Goal: Navigation & Orientation: Understand site structure

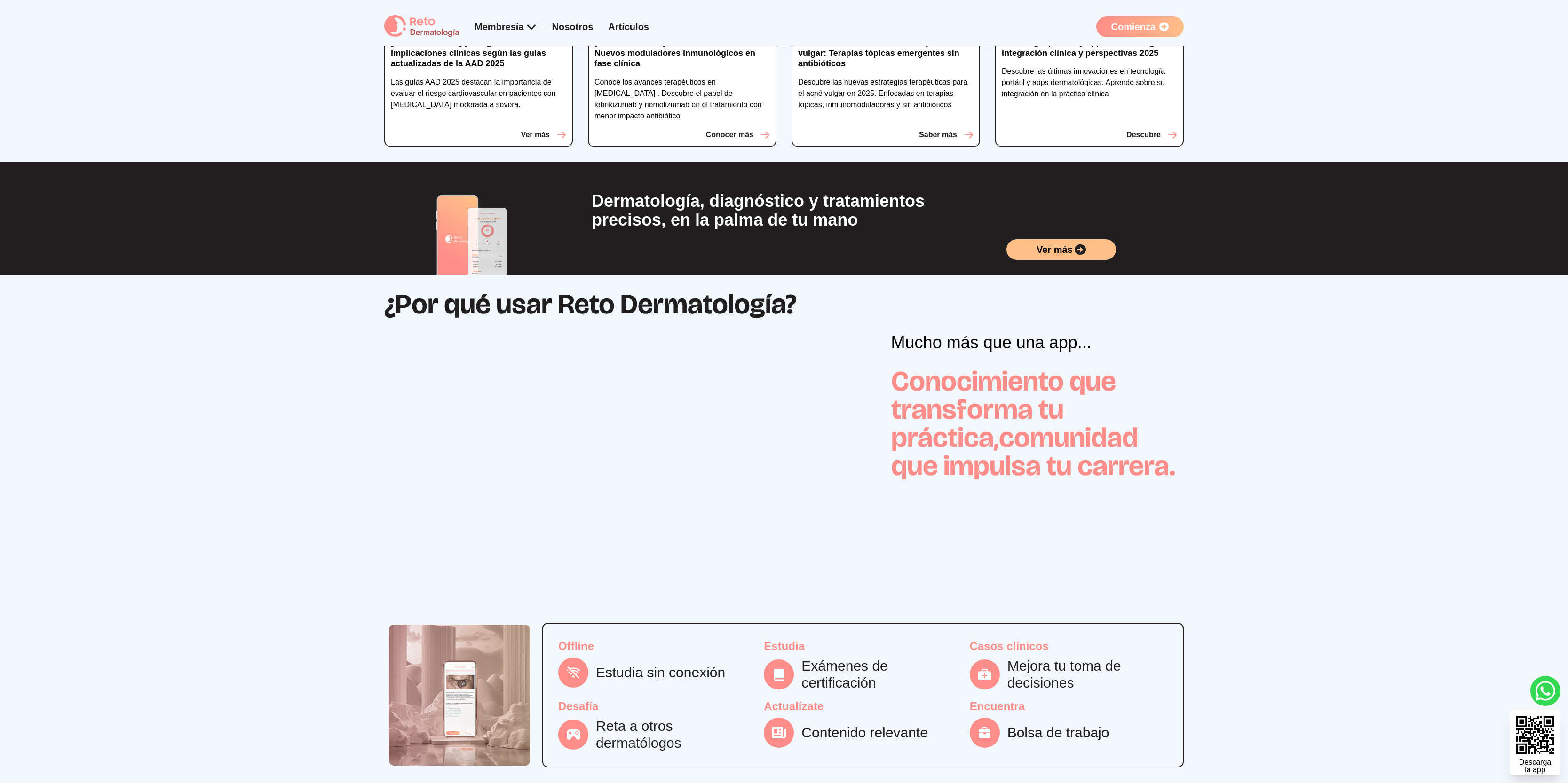
scroll to position [20, 0]
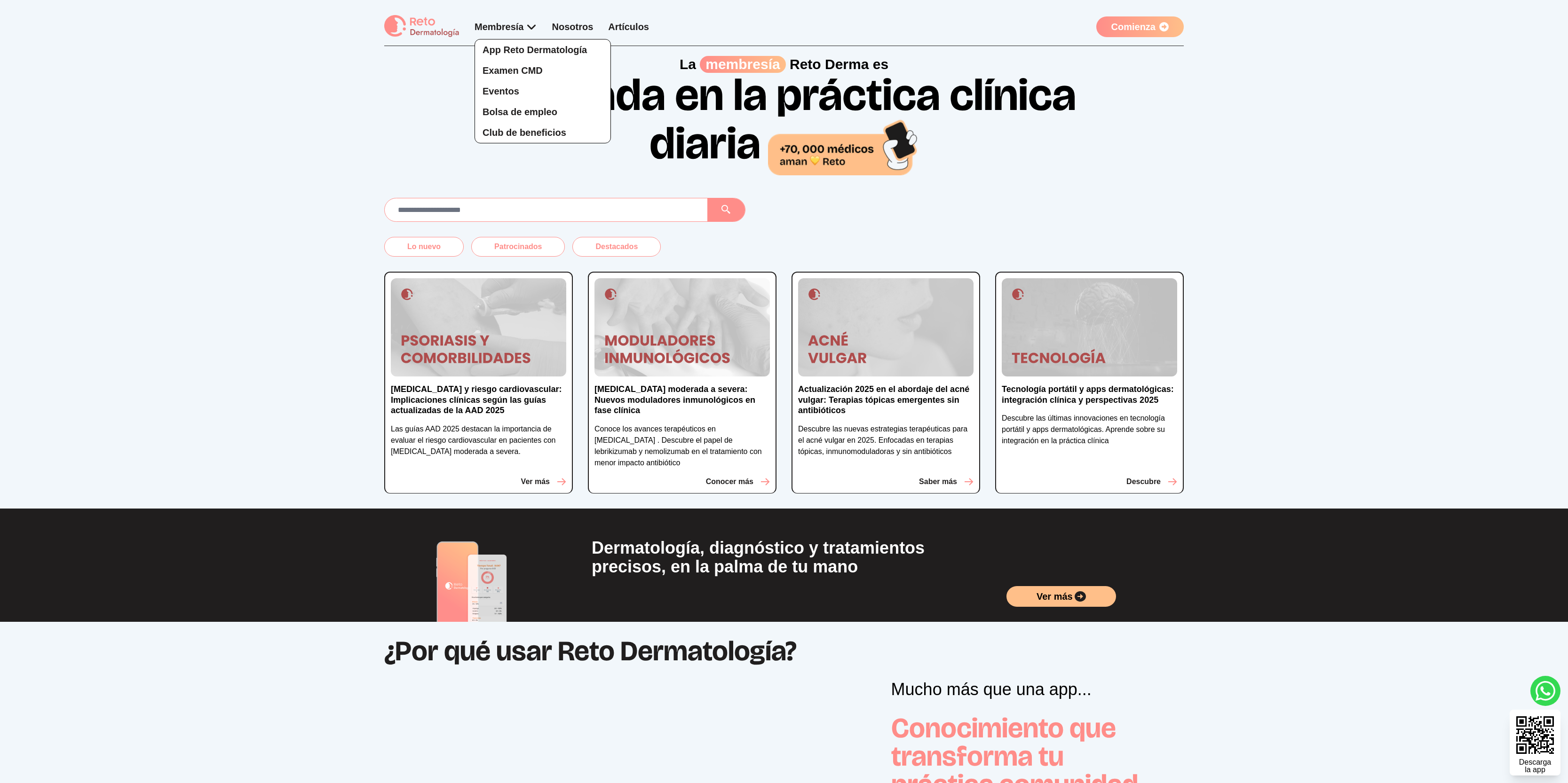
click at [528, 29] on div "App Reto Dermatología Examen CMD Eventos Bolsa de empleo Club de beneficios" at bounding box center [506, 82] width 63 height 123
click at [515, 73] on span "Examen CMD" at bounding box center [513, 70] width 60 height 10
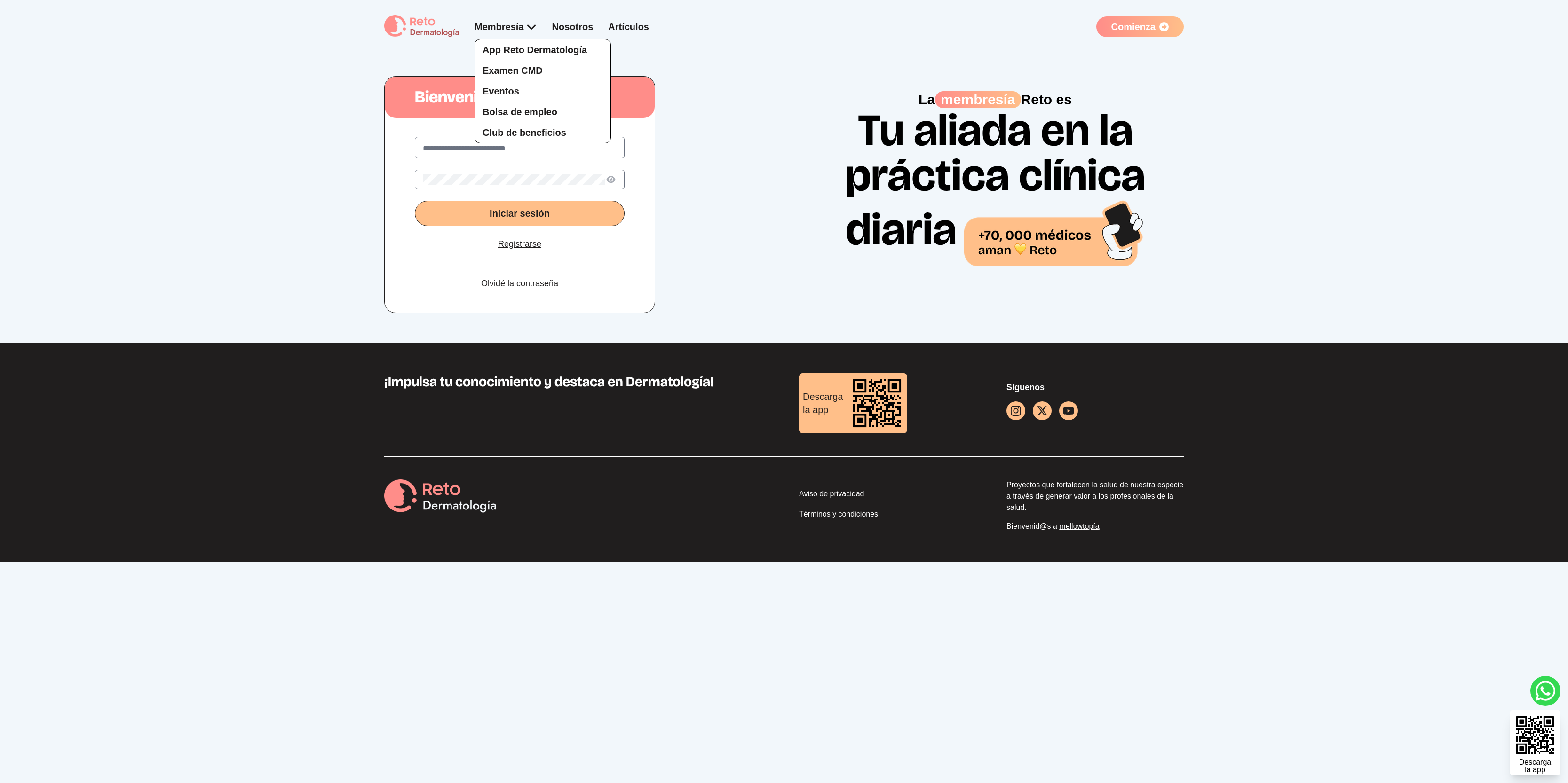
click at [533, 28] on div "App Reto Dermatología Examen CMD Eventos Bolsa de empleo Club de beneficios" at bounding box center [506, 82] width 63 height 123
click at [520, 96] on link "Eventos" at bounding box center [542, 91] width 136 height 21
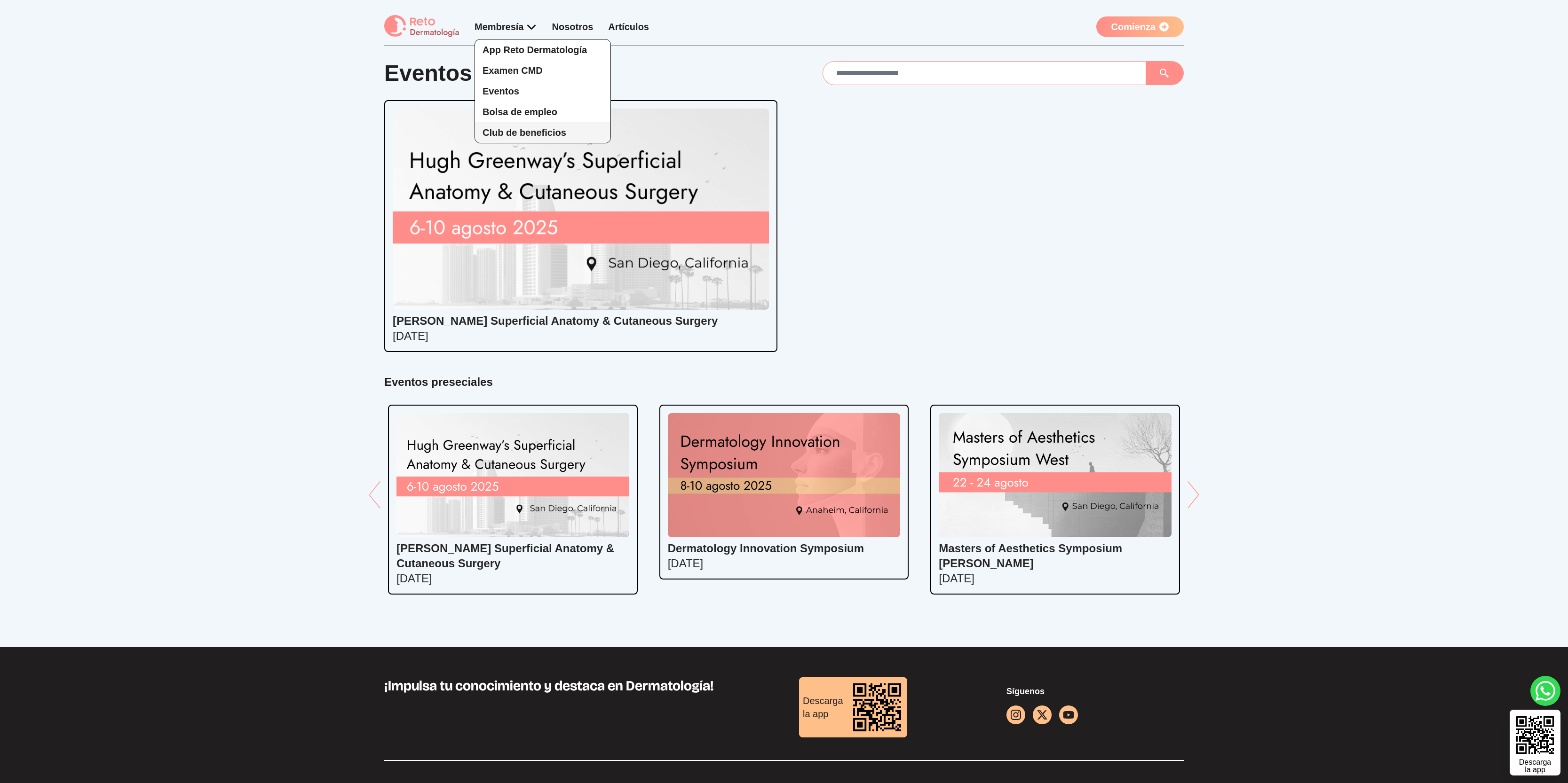
click at [562, 133] on span "Club de beneficios" at bounding box center [525, 132] width 84 height 10
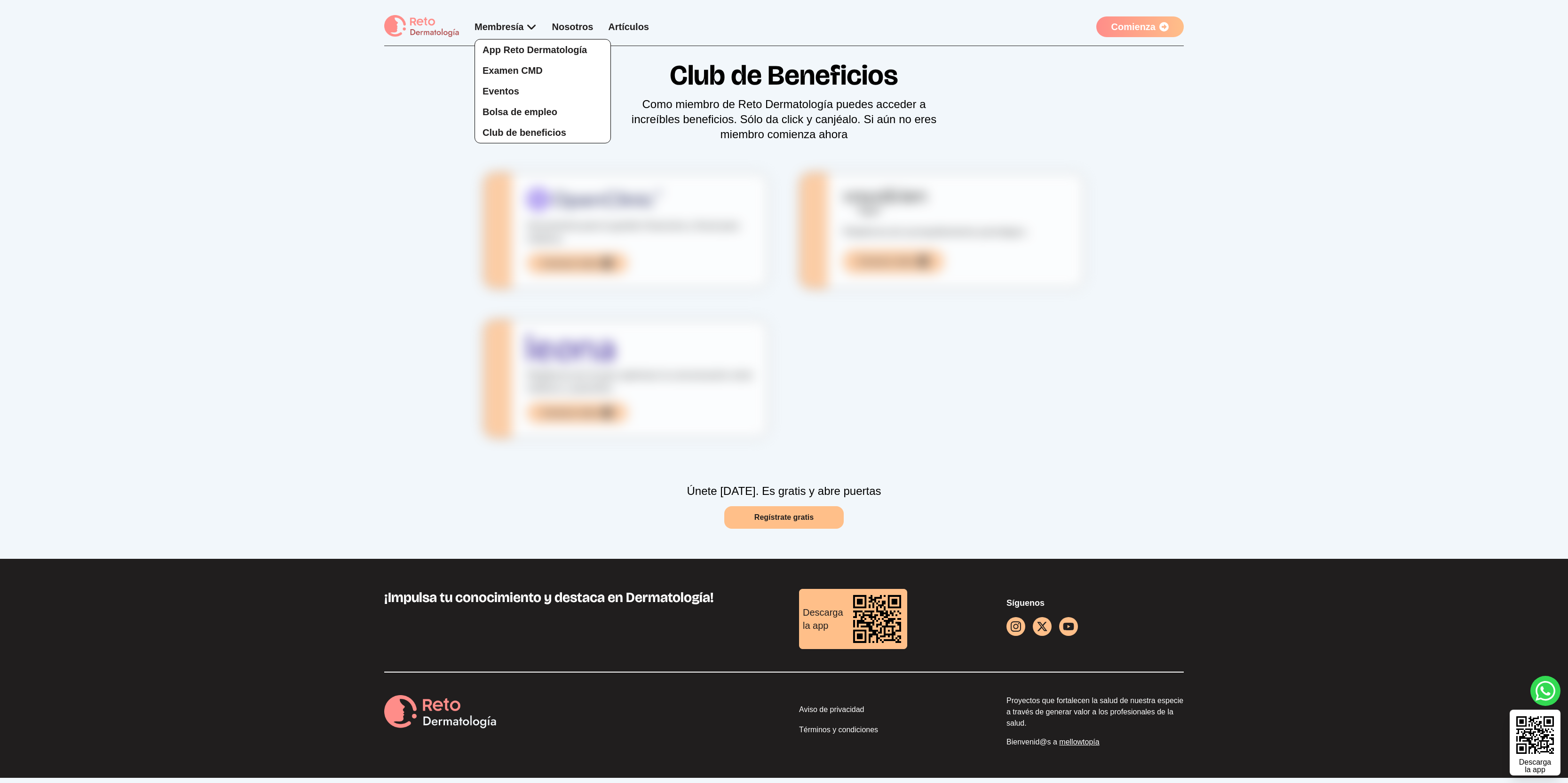
click at [519, 29] on div "App Reto Dermatología Examen CMD Eventos Bolsa de empleo Club de beneficios" at bounding box center [506, 82] width 63 height 123
click at [530, 117] on link "Bolsa de empleo" at bounding box center [542, 112] width 136 height 21
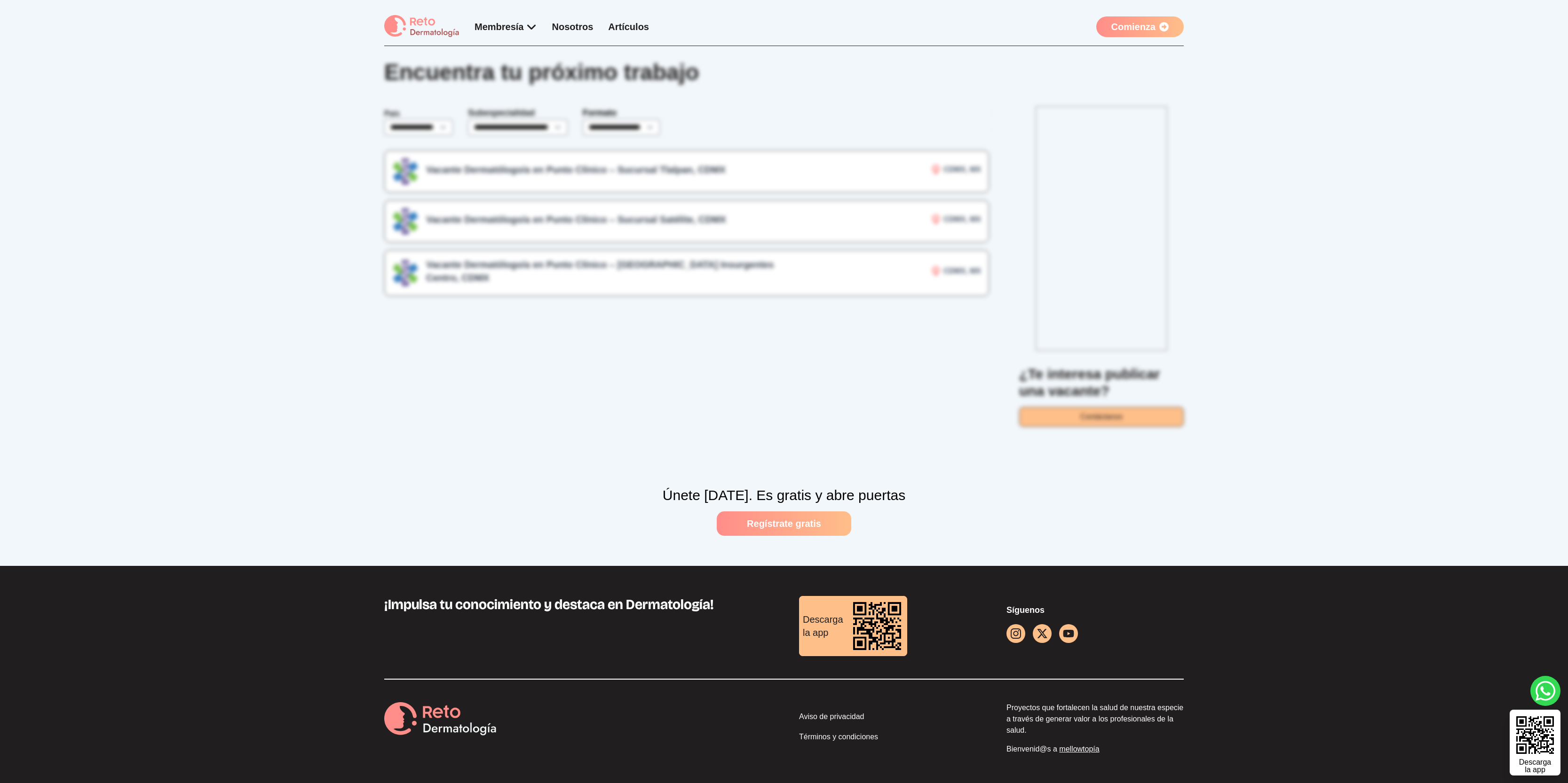
click at [514, 34] on div "Membresía App Reto Dermatología Examen CMD Eventos Bolsa de empleo Club de bene…" at bounding box center [516, 27] width 265 height 23
click at [514, 29] on div "App Reto Dermatología Examen CMD Eventos Bolsa de empleo Club de beneficios" at bounding box center [506, 82] width 63 height 123
click at [516, 90] on span "Eventos" at bounding box center [501, 91] width 37 height 10
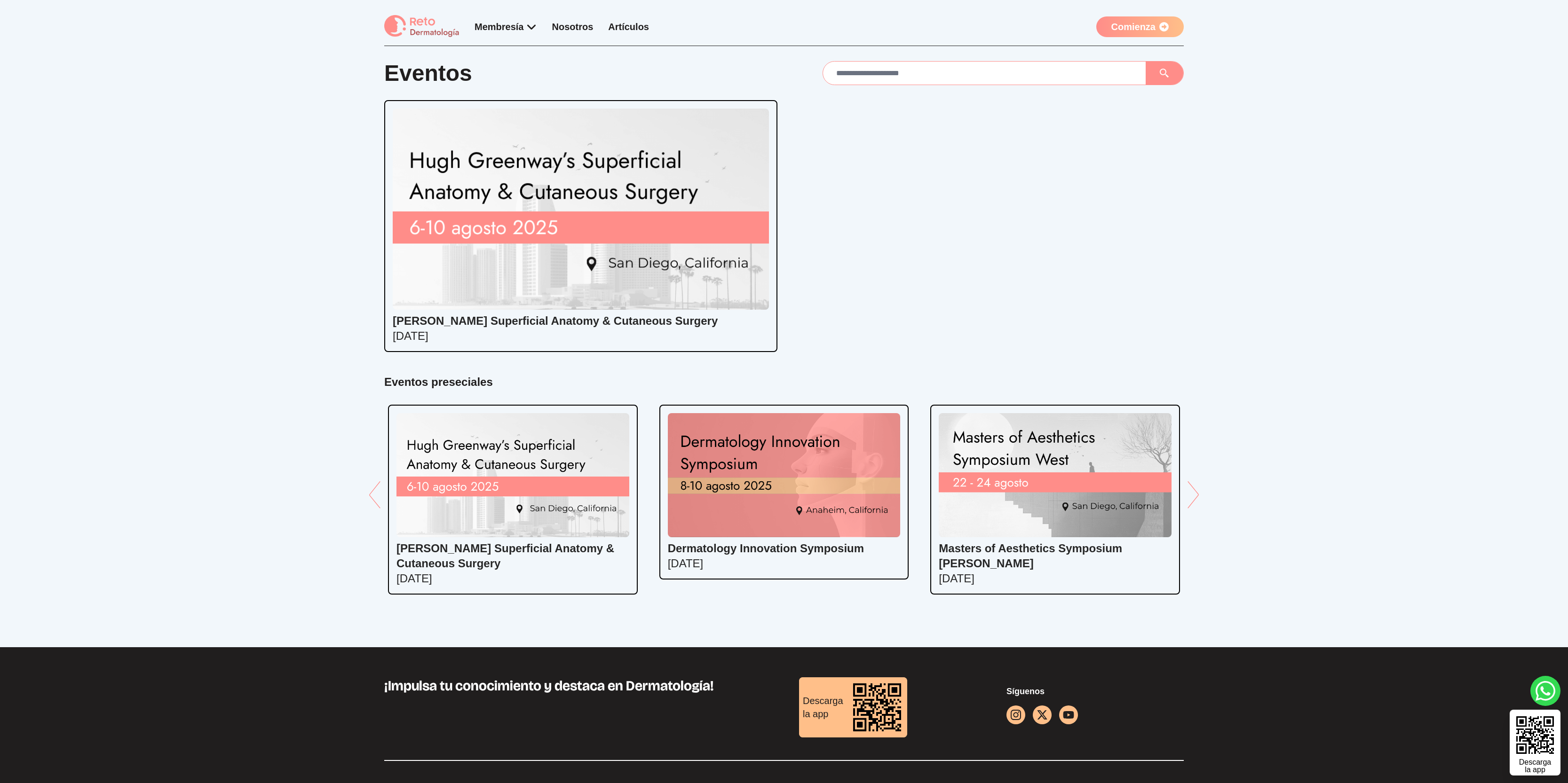
click at [575, 29] on link "Nosotros" at bounding box center [573, 27] width 41 height 10
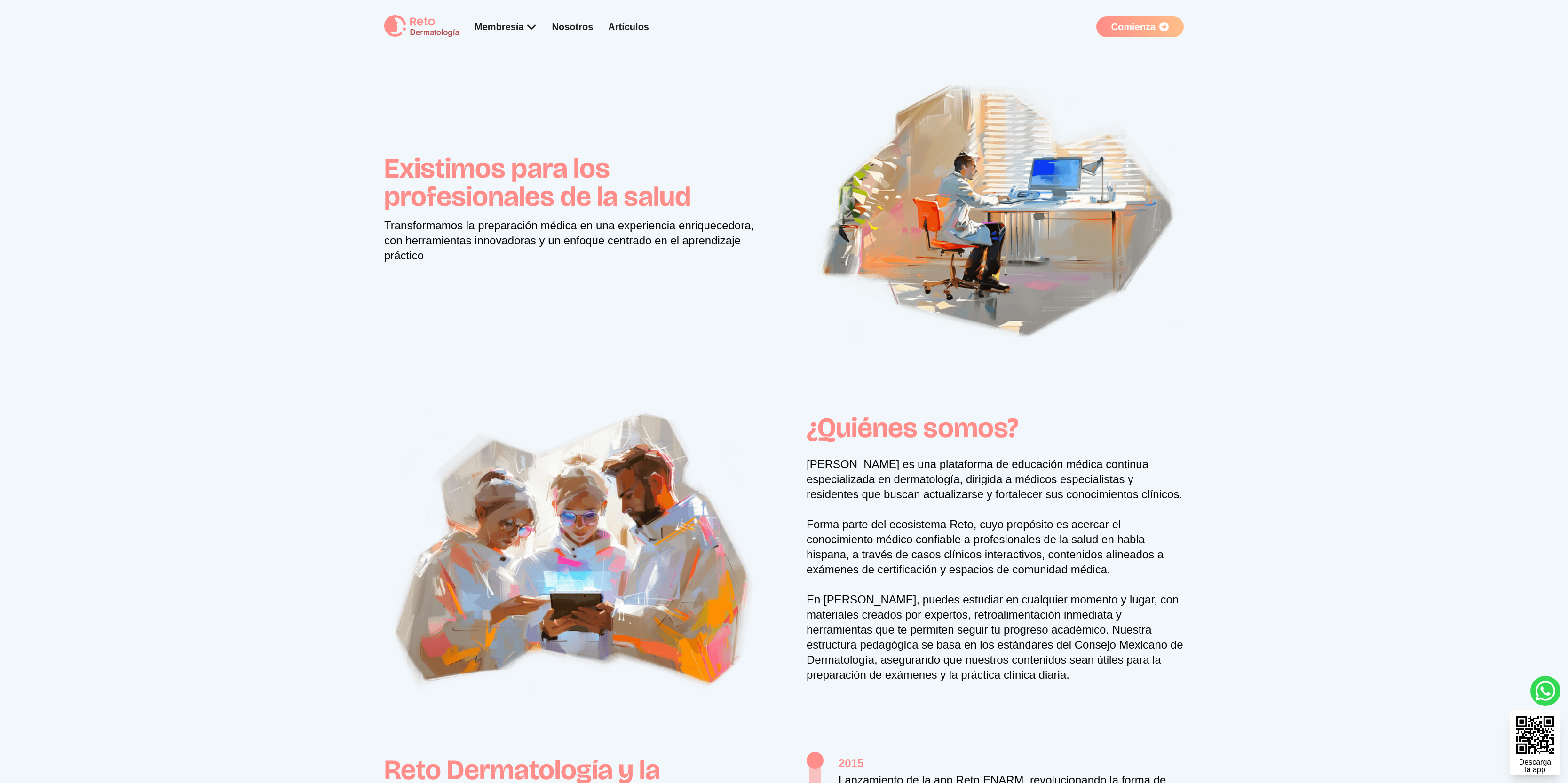
click at [618, 29] on link "Artículos" at bounding box center [628, 27] width 41 height 10
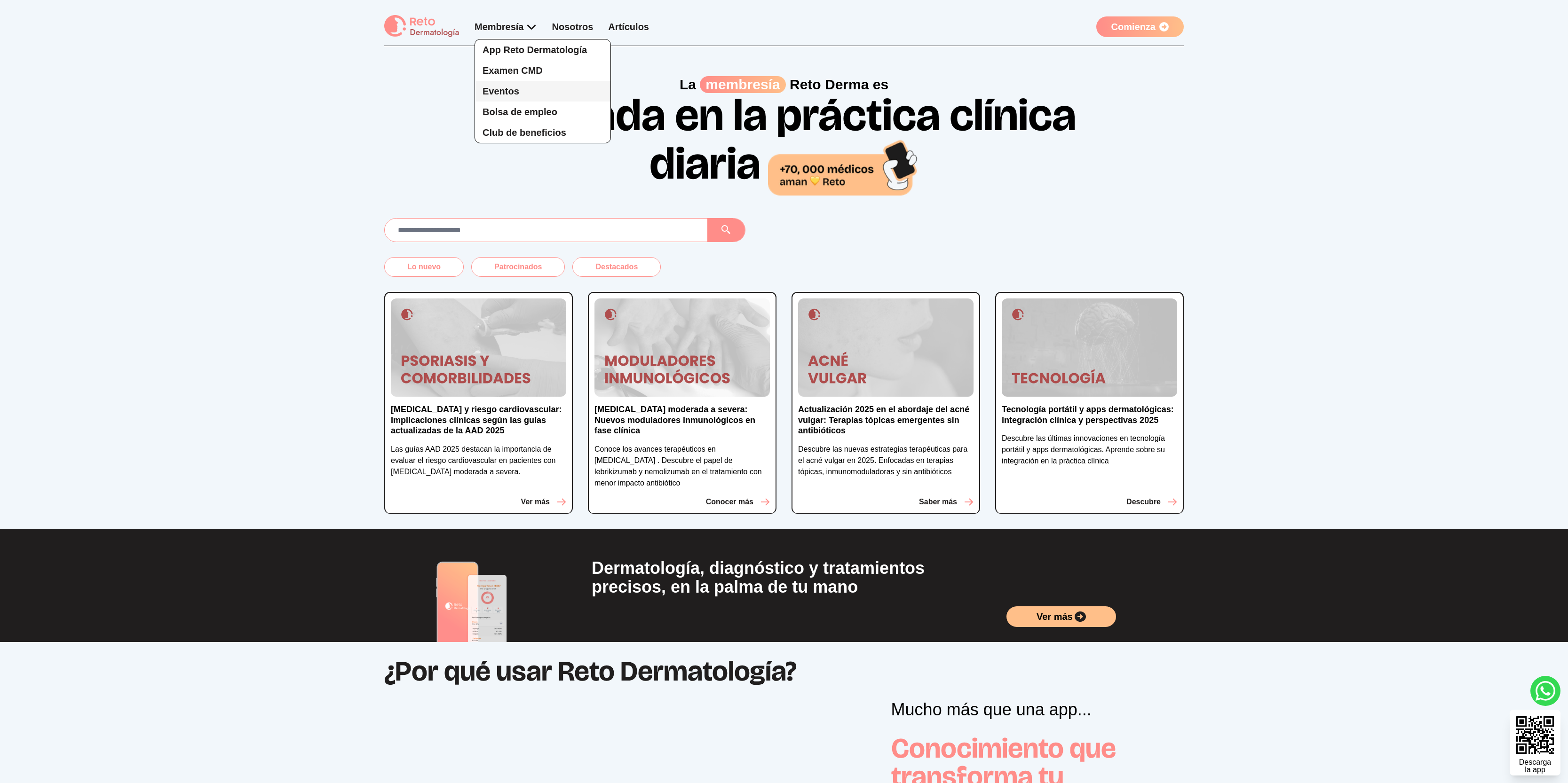
click at [541, 90] on link "Eventos" at bounding box center [542, 91] width 136 height 21
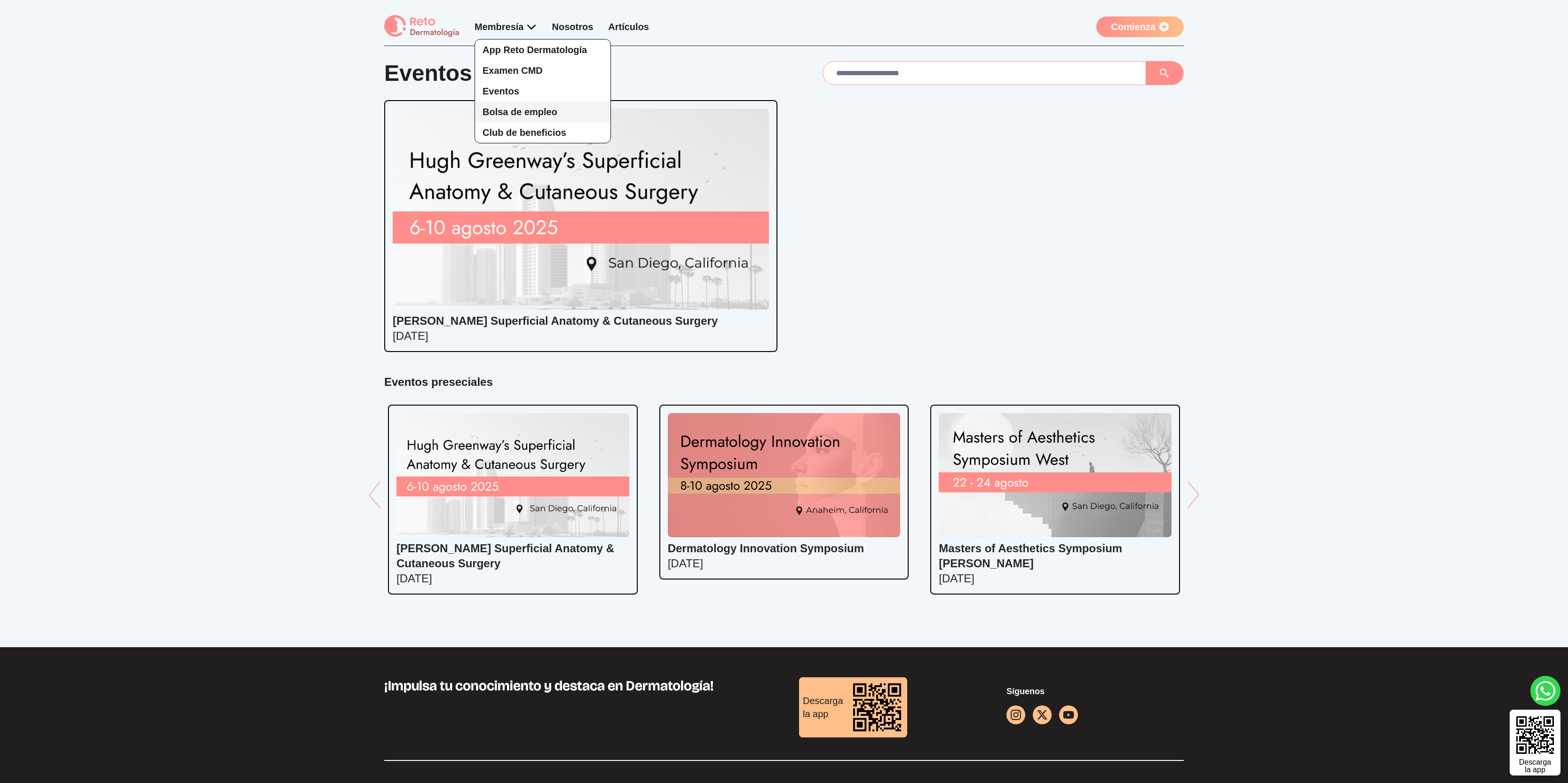
click at [542, 117] on link "Bolsa de empleo" at bounding box center [542, 112] width 136 height 21
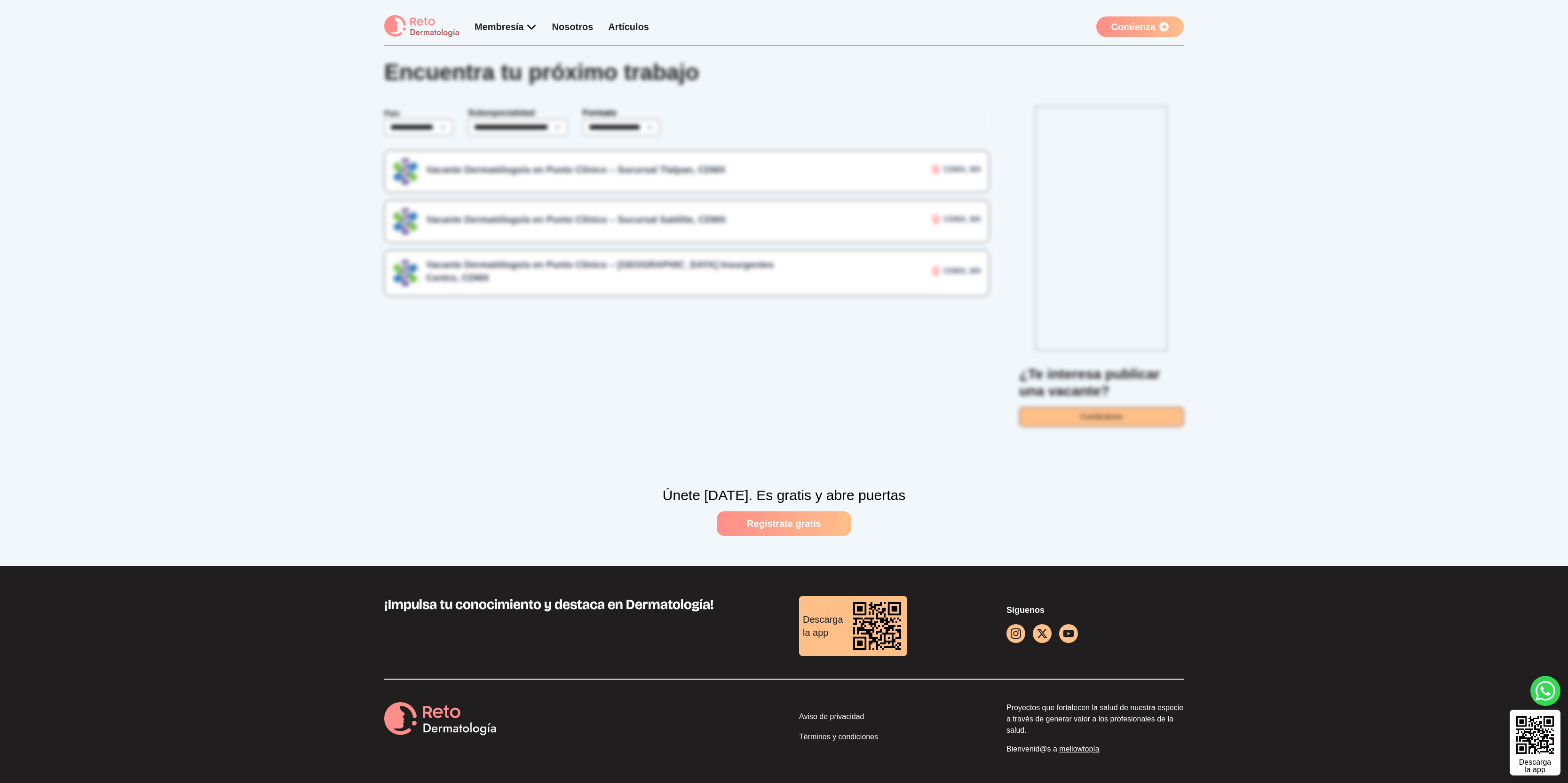
scroll to position [2, 0]
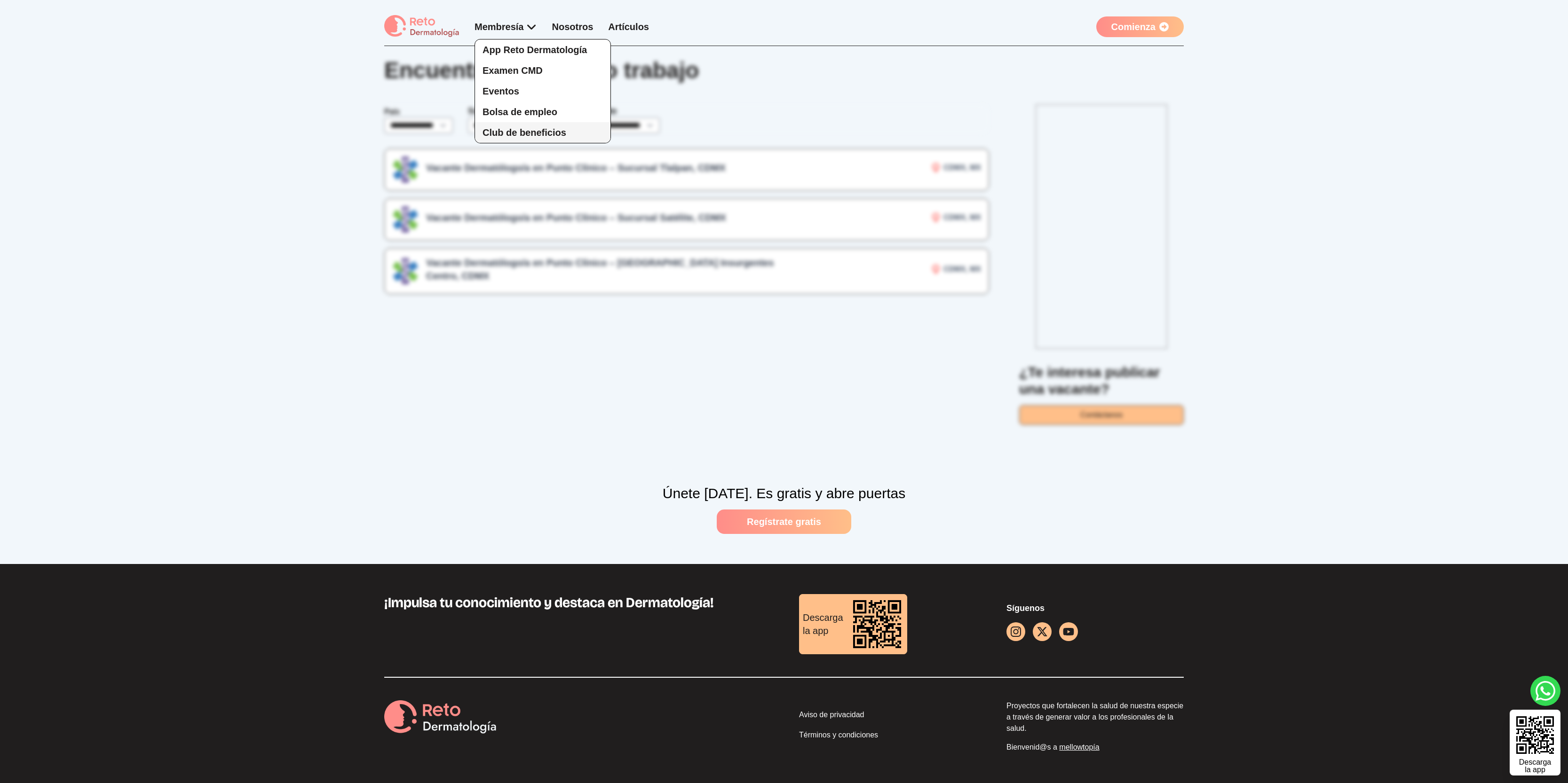
click at [525, 136] on span "Club de beneficios" at bounding box center [525, 132] width 84 height 10
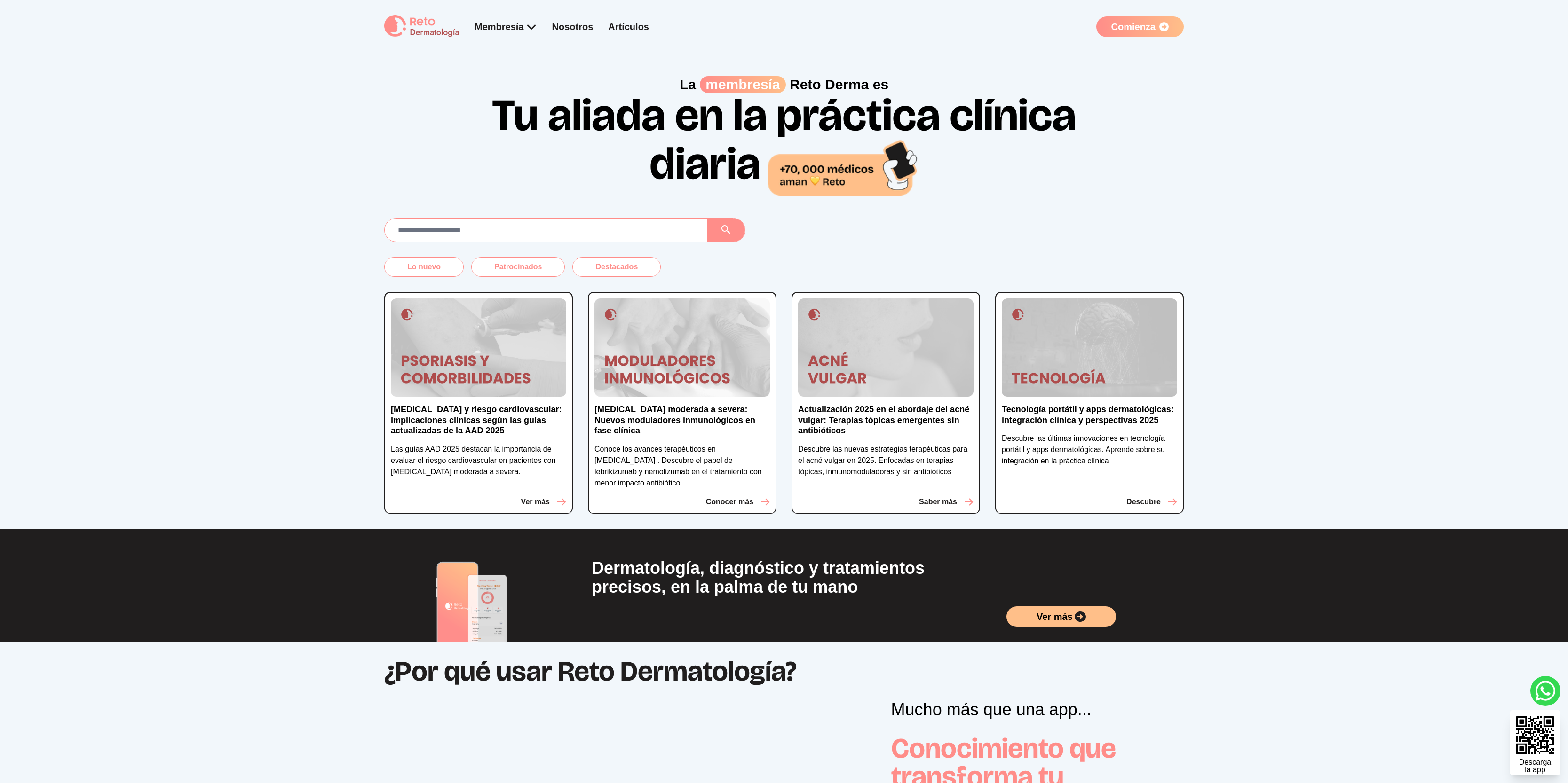
scroll to position [2, 0]
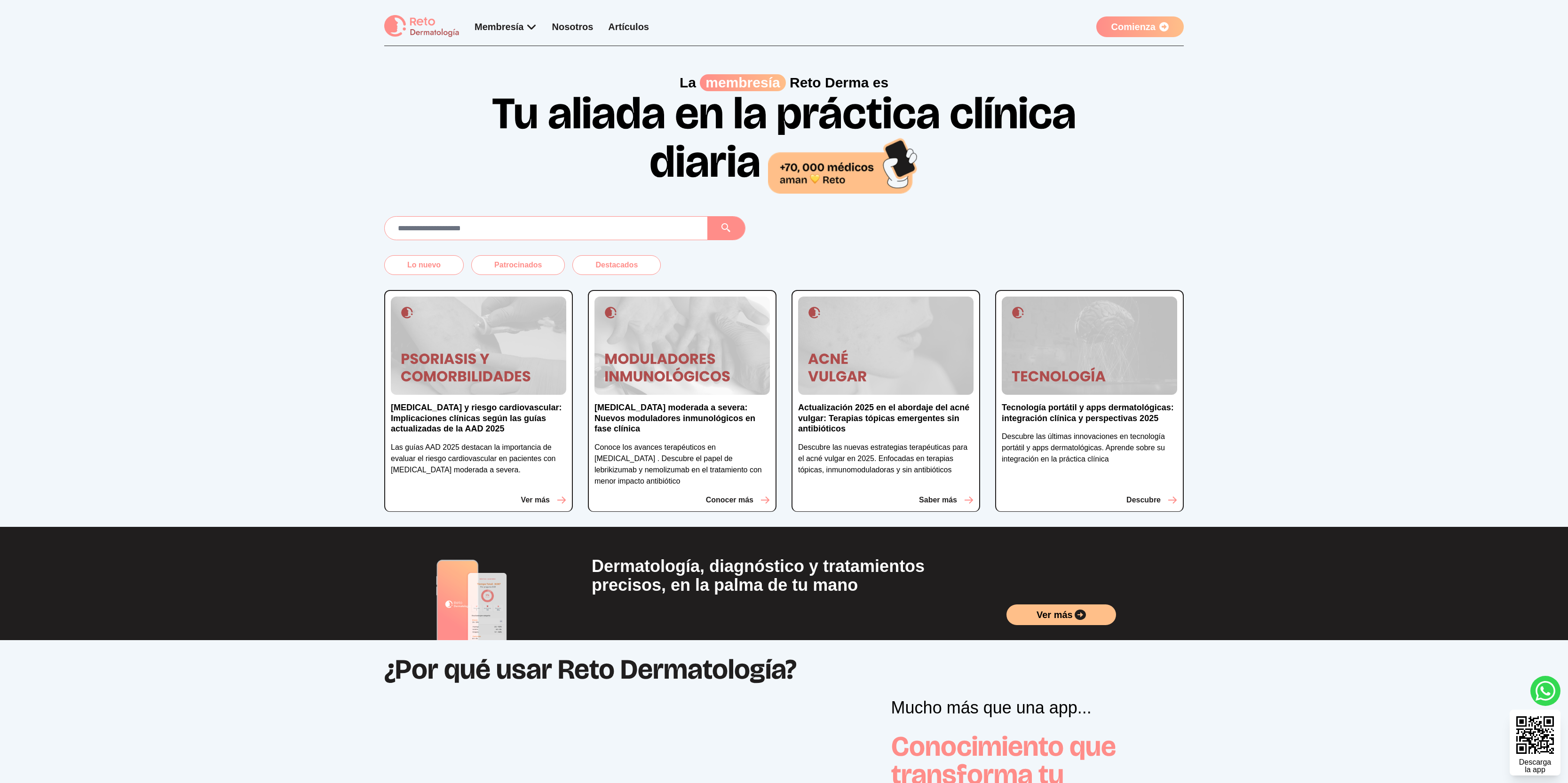
click at [1323, 580] on div "Dermatología, diagnóstico y tratamientos precisos, en la palma de tu mano Ver m…" at bounding box center [784, 583] width 1568 height 113
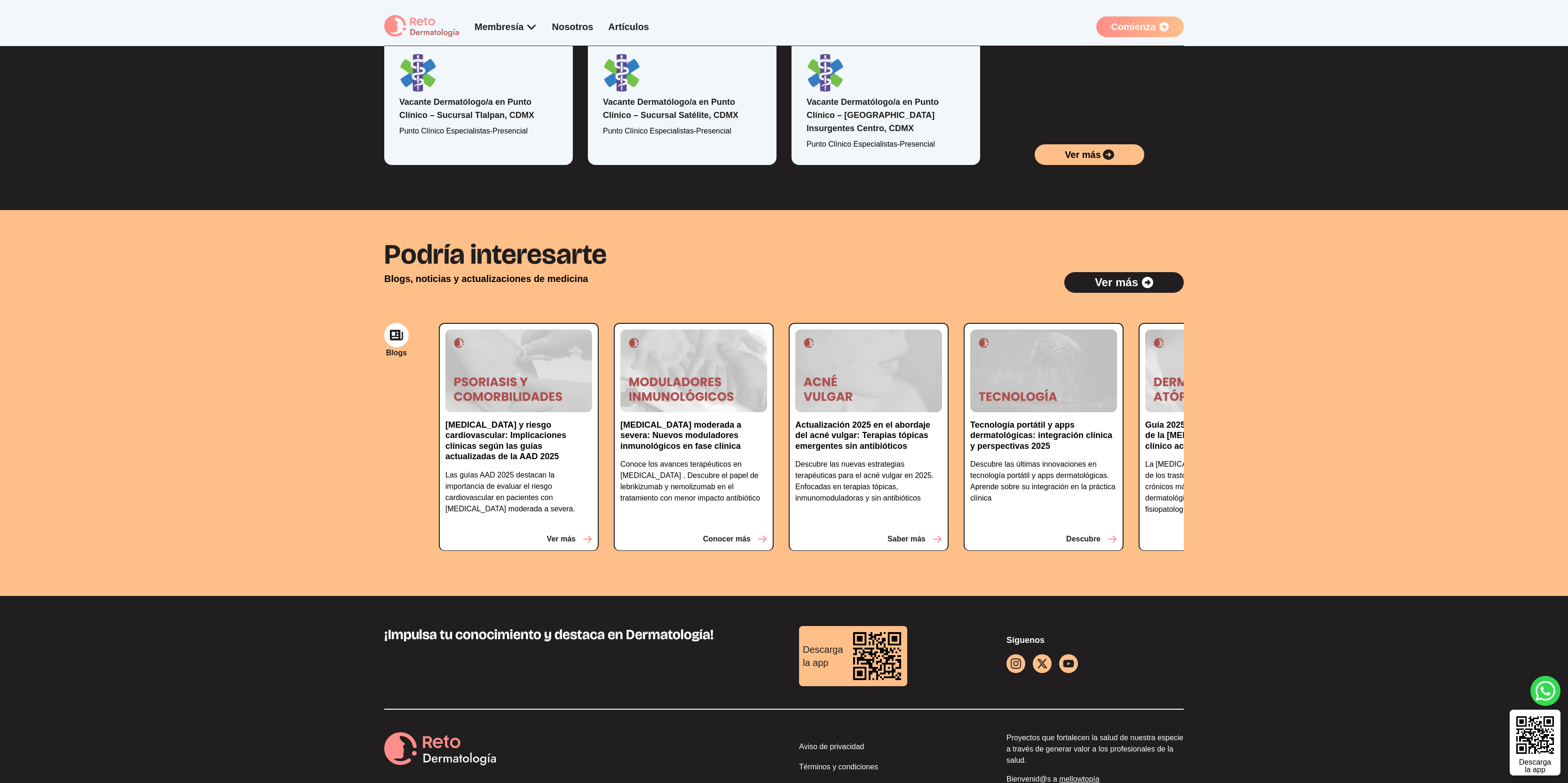
scroll to position [1856, 0]
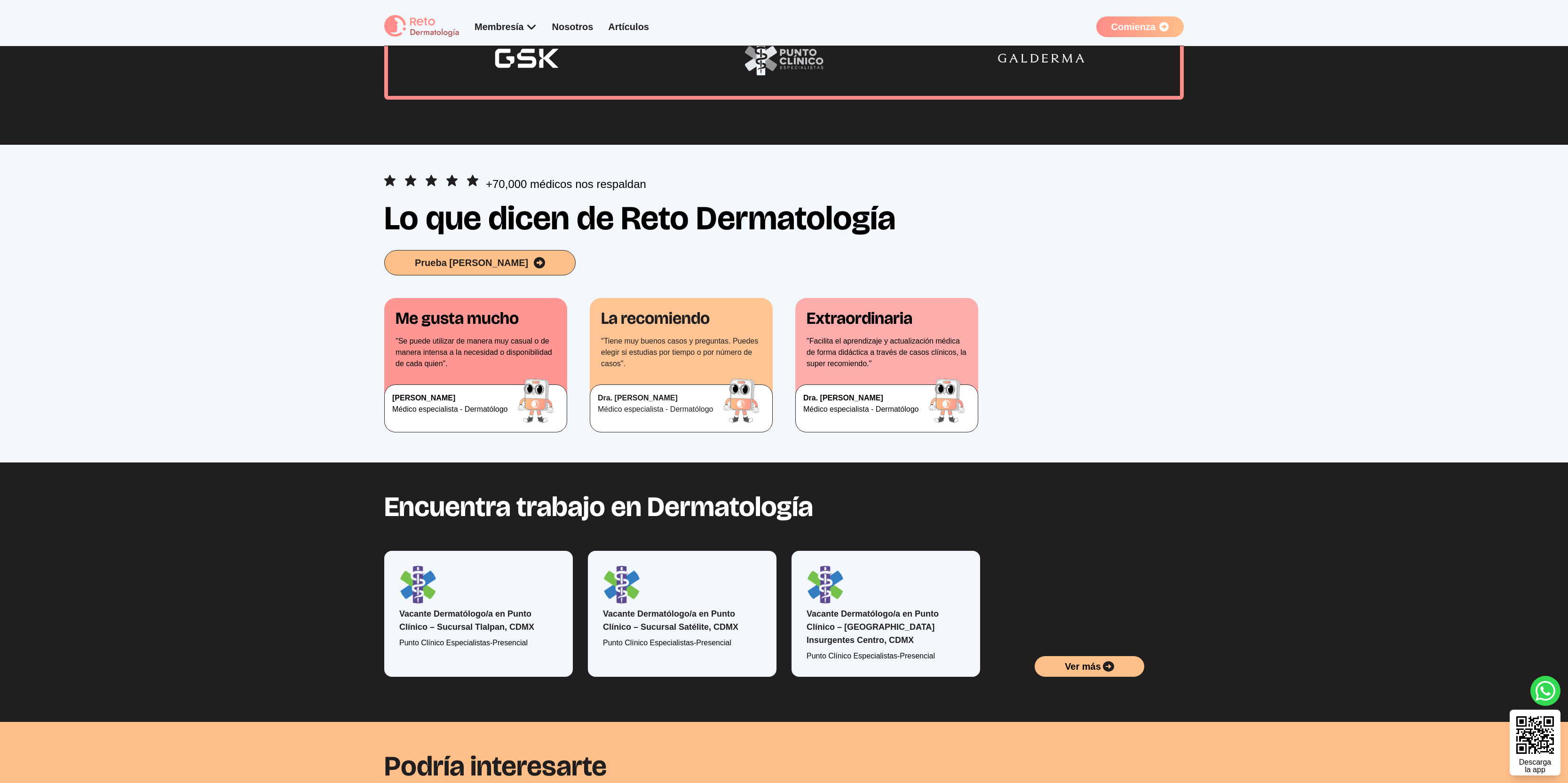
scroll to position [1343, 0]
